Goal: Transaction & Acquisition: Obtain resource

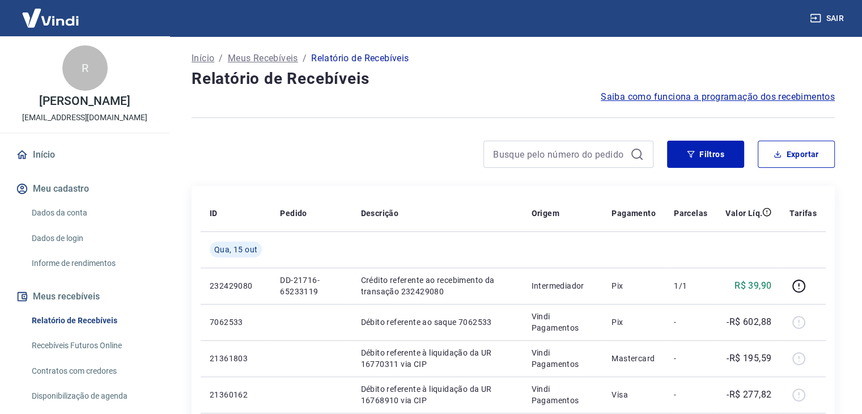
scroll to position [57, 0]
click at [701, 153] on button "Filtros" at bounding box center [705, 153] width 77 height 27
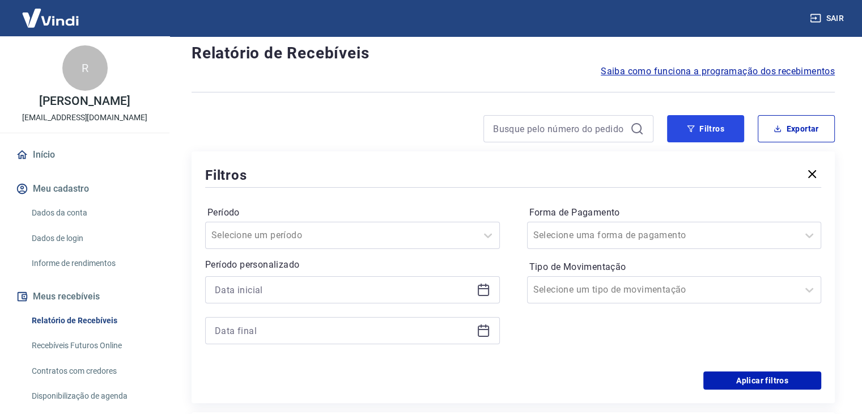
scroll to position [113, 0]
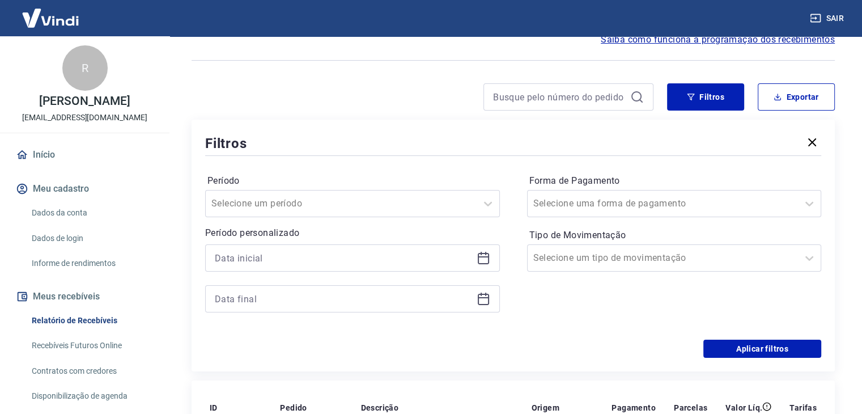
click at [480, 261] on icon at bounding box center [484, 258] width 14 height 14
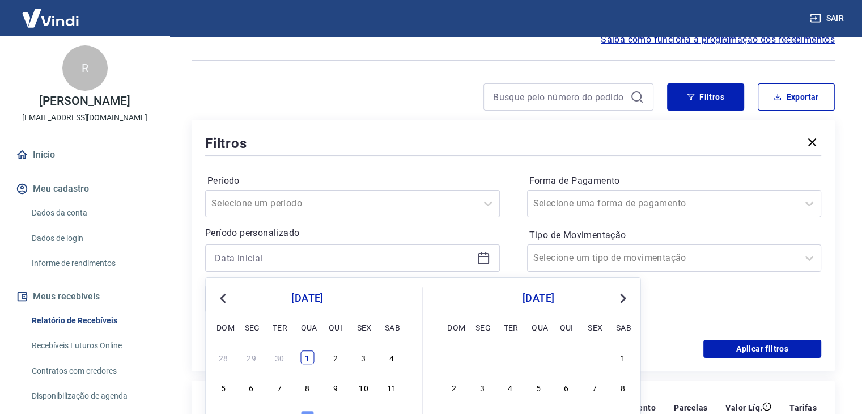
click at [303, 357] on div "1" at bounding box center [307, 357] width 14 height 14
type input "[DATE]"
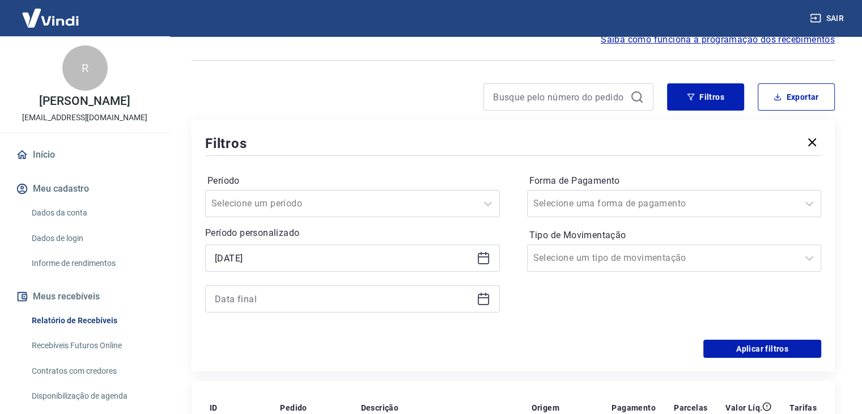
scroll to position [227, 0]
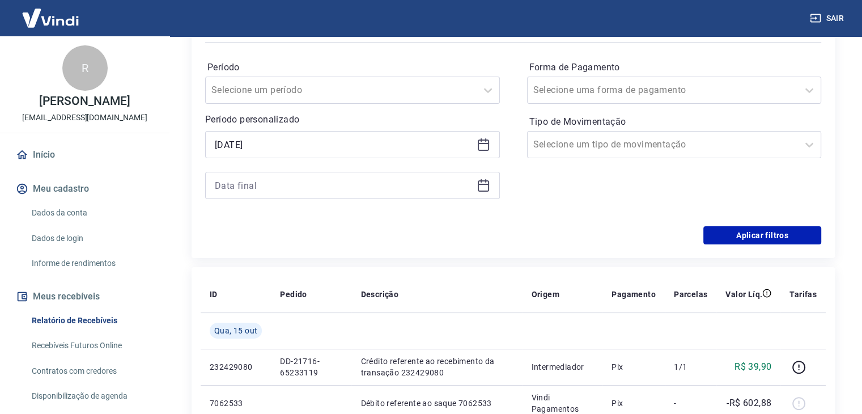
click at [475, 183] on div at bounding box center [352, 185] width 295 height 27
click at [482, 189] on icon at bounding box center [484, 186] width 14 height 14
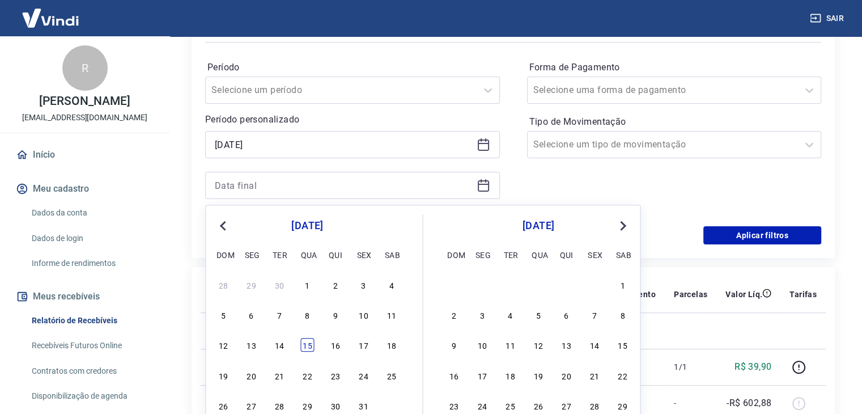
click at [306, 343] on div "15" at bounding box center [307, 345] width 14 height 14
type input "[DATE]"
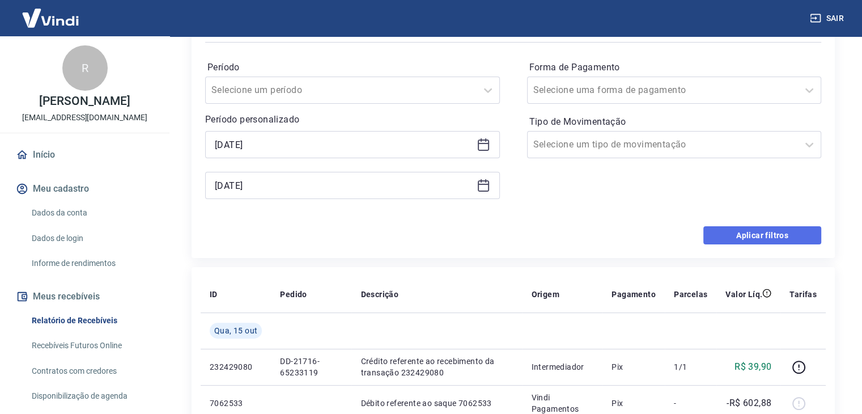
click at [735, 240] on button "Aplicar filtros" at bounding box center [763, 235] width 118 height 18
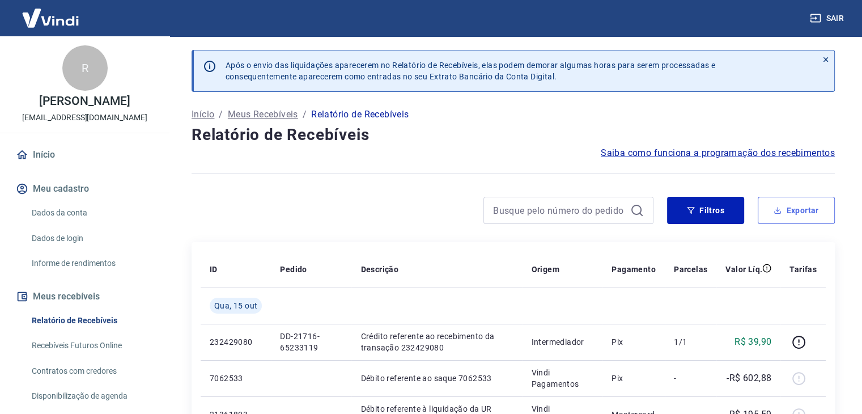
click at [798, 218] on button "Exportar" at bounding box center [796, 210] width 77 height 27
type input "[DATE]"
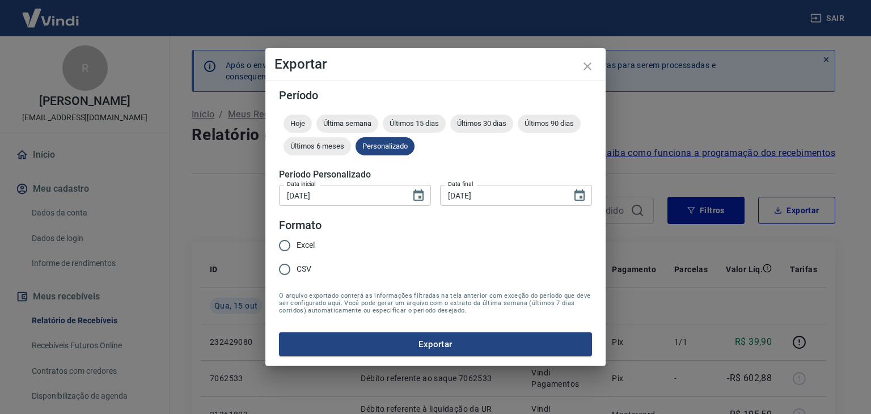
click at [286, 245] on input "Excel" at bounding box center [285, 246] width 24 height 24
radio input "true"
drag, startPoint x: 387, startPoint y: 345, endPoint x: 408, endPoint y: 345, distance: 20.4
click at [389, 345] on button "Exportar" at bounding box center [435, 344] width 313 height 24
